Goal: Obtain resource: Obtain resource

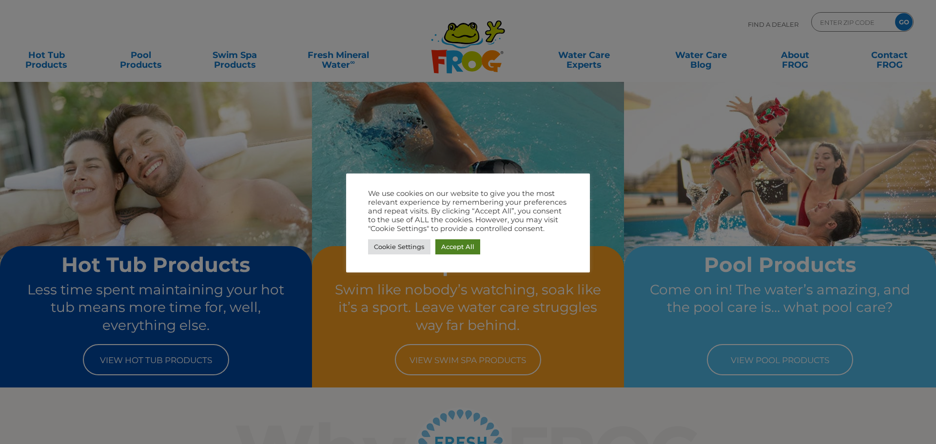
click at [464, 245] on link "Accept All" at bounding box center [457, 246] width 45 height 15
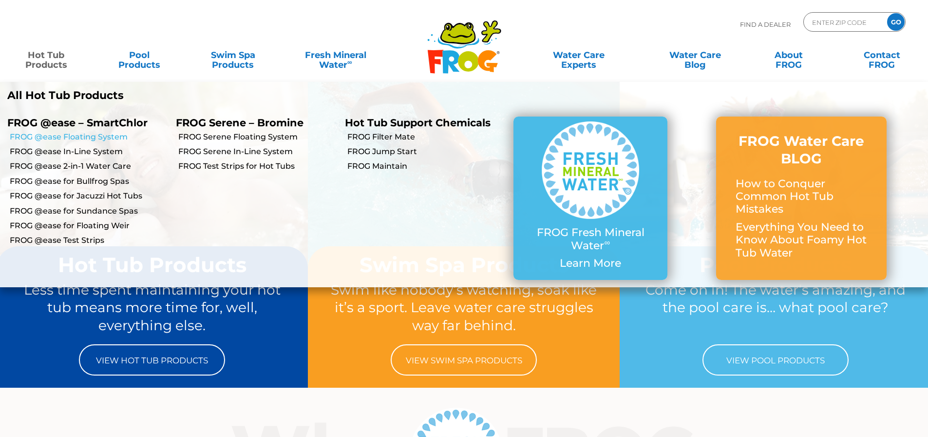
click at [112, 138] on link "FROG @ease Floating System" at bounding box center [89, 137] width 159 height 11
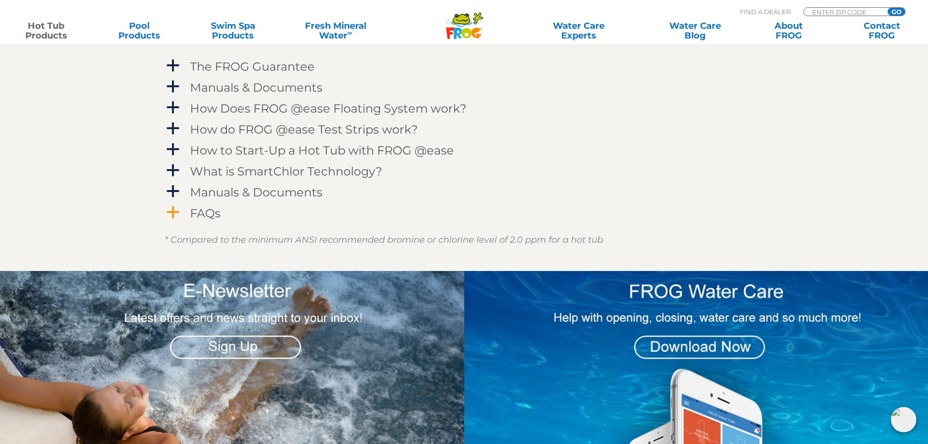
scroll to position [1072, 0]
click at [244, 93] on h4 "Manuals & Documents" at bounding box center [256, 86] width 133 height 13
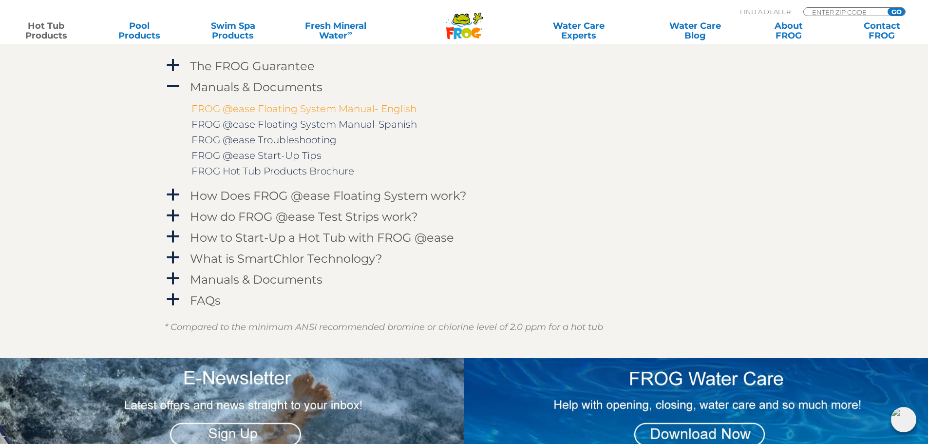
click at [334, 114] on link "FROG @ease Floating System Manual- English" at bounding box center [304, 109] width 225 height 12
